Goal: Check status: Check status

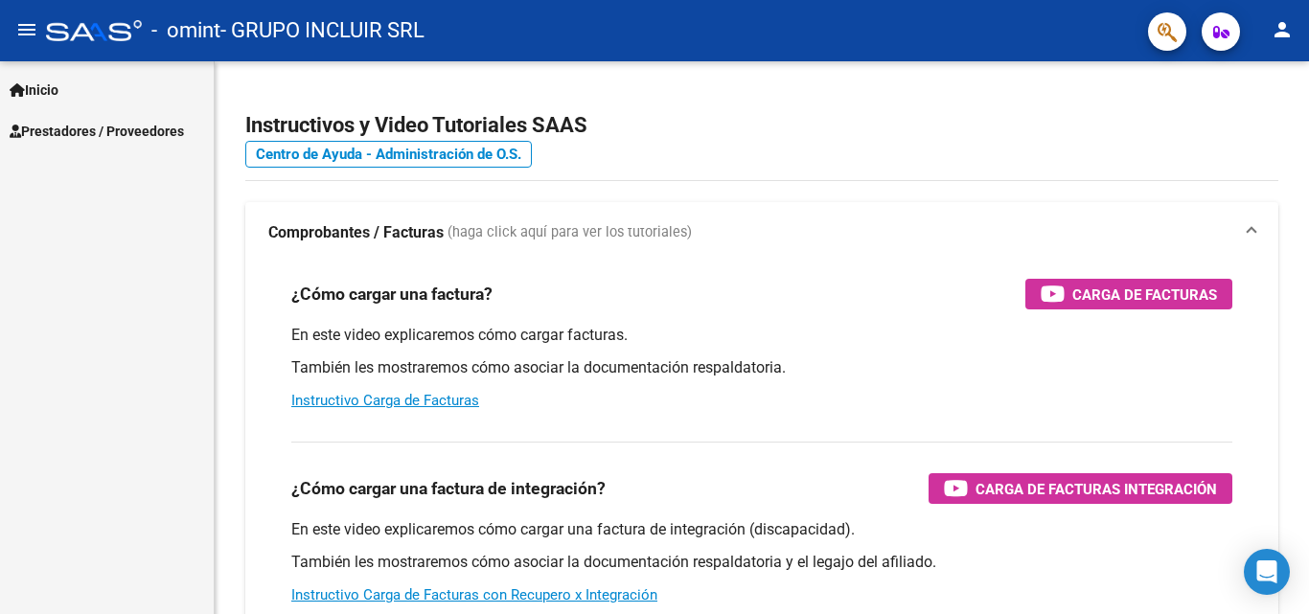
click at [1287, 13] on button "person" at bounding box center [1282, 31] width 38 height 38
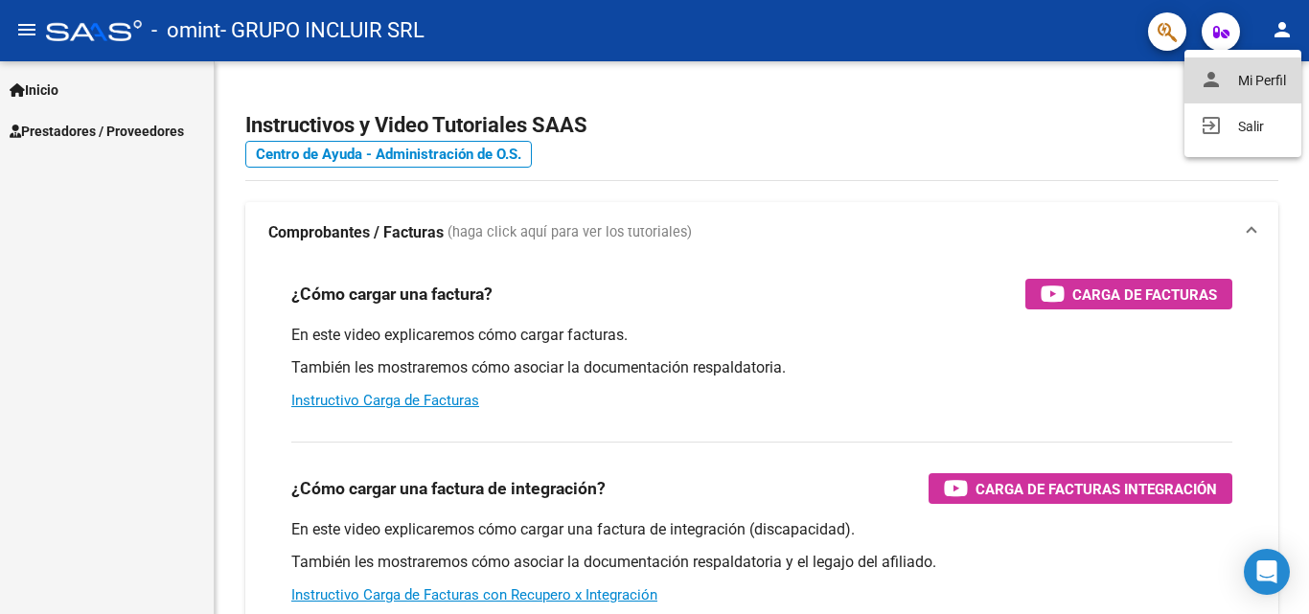
click at [1248, 79] on button "person Mi Perfil" at bounding box center [1243, 81] width 117 height 46
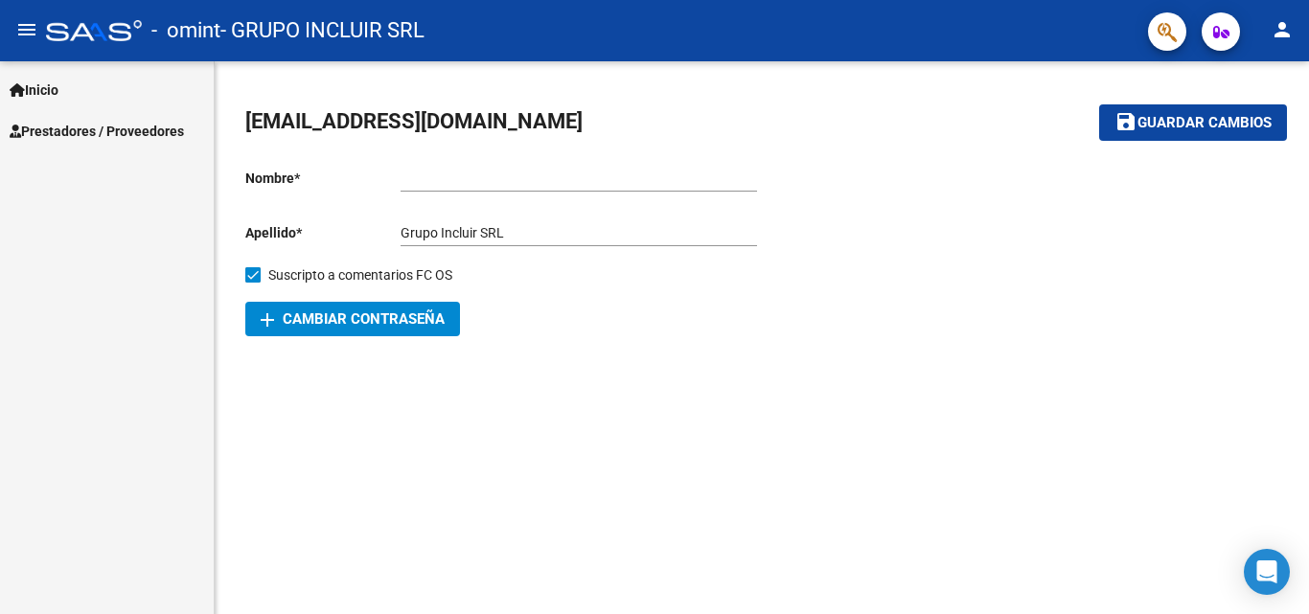
click at [104, 128] on span "Prestadores / Proveedores" at bounding box center [97, 131] width 174 height 21
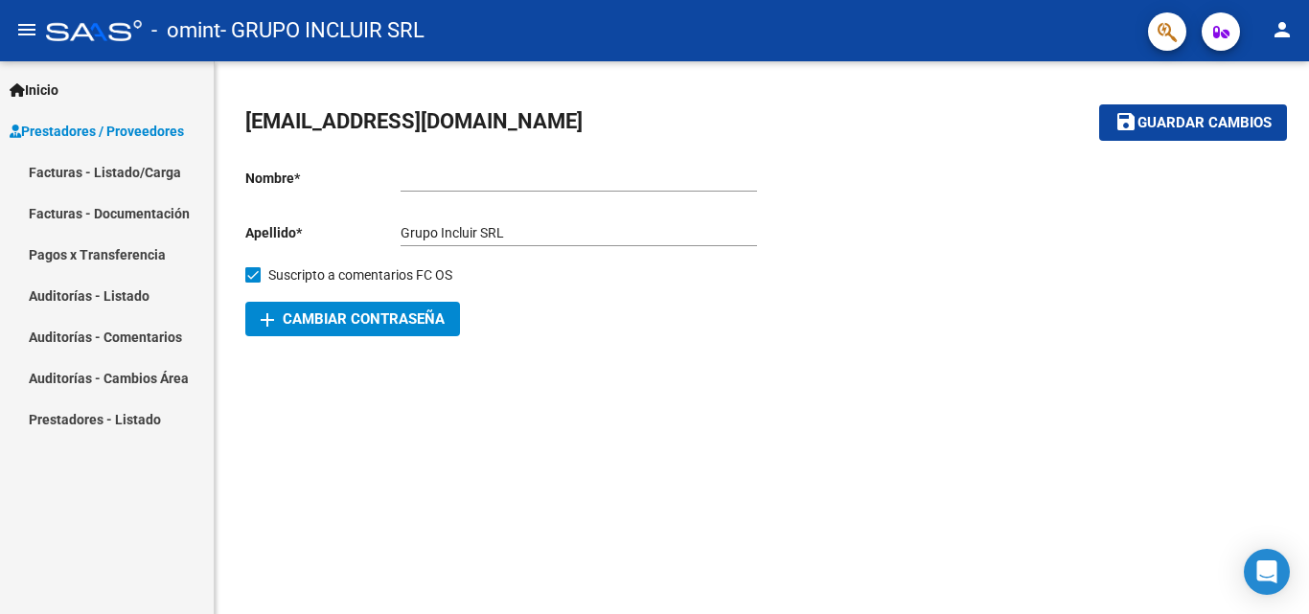
click at [143, 209] on link "Facturas - Documentación" at bounding box center [107, 213] width 214 height 41
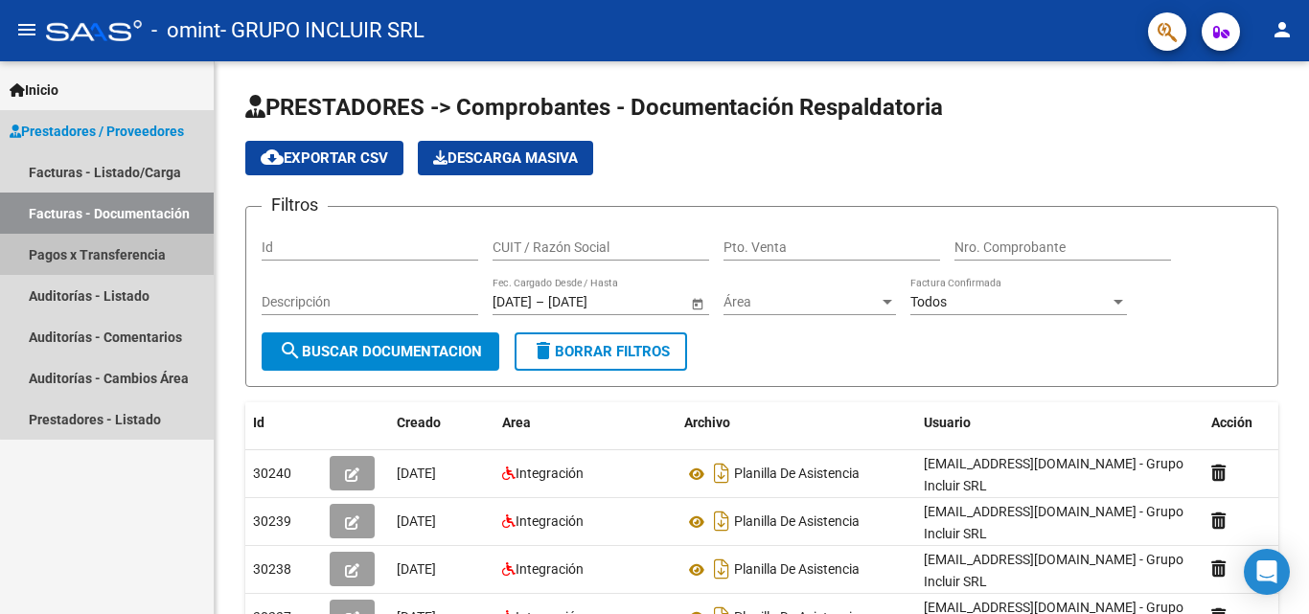
click at [143, 247] on link "Pagos x Transferencia" at bounding box center [107, 254] width 214 height 41
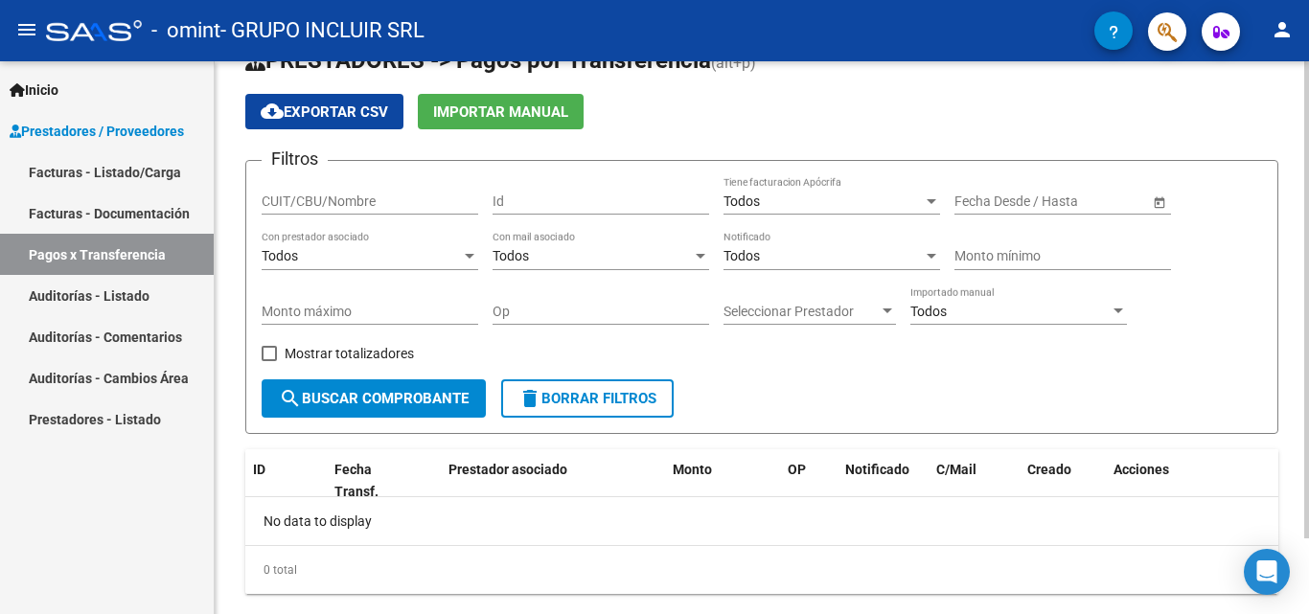
scroll to position [88, 0]
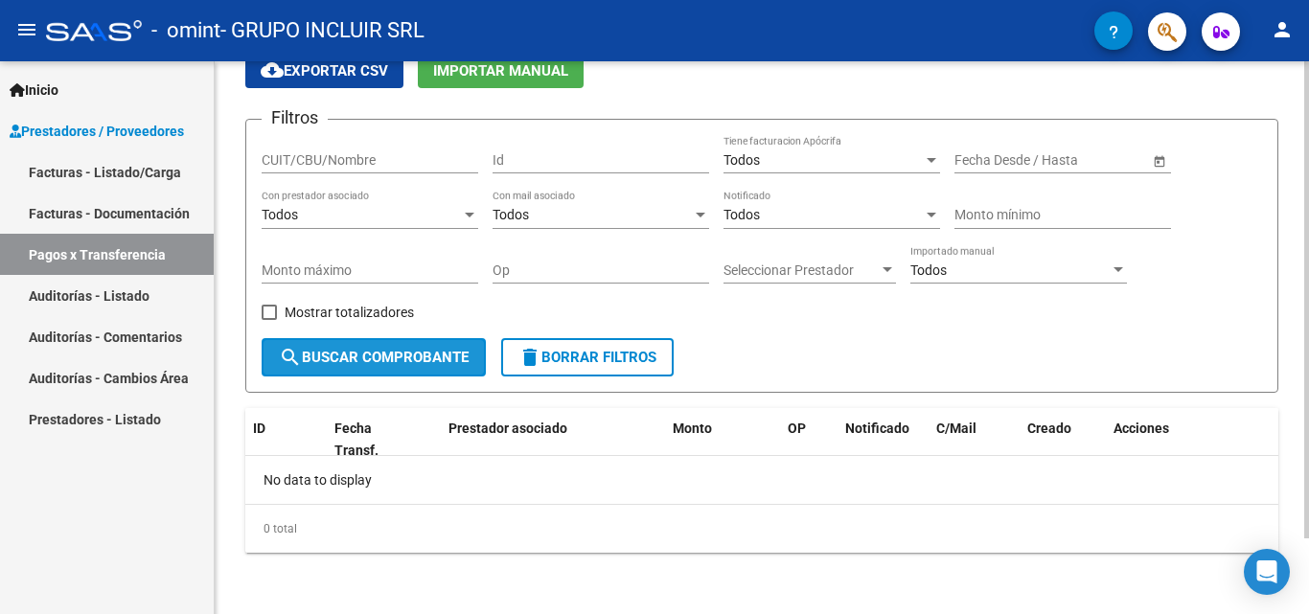
click at [417, 356] on span "search Buscar Comprobante" at bounding box center [374, 357] width 190 height 17
click at [378, 350] on span "search Buscar Comprobante" at bounding box center [374, 357] width 190 height 17
